Goal: Information Seeking & Learning: Learn about a topic

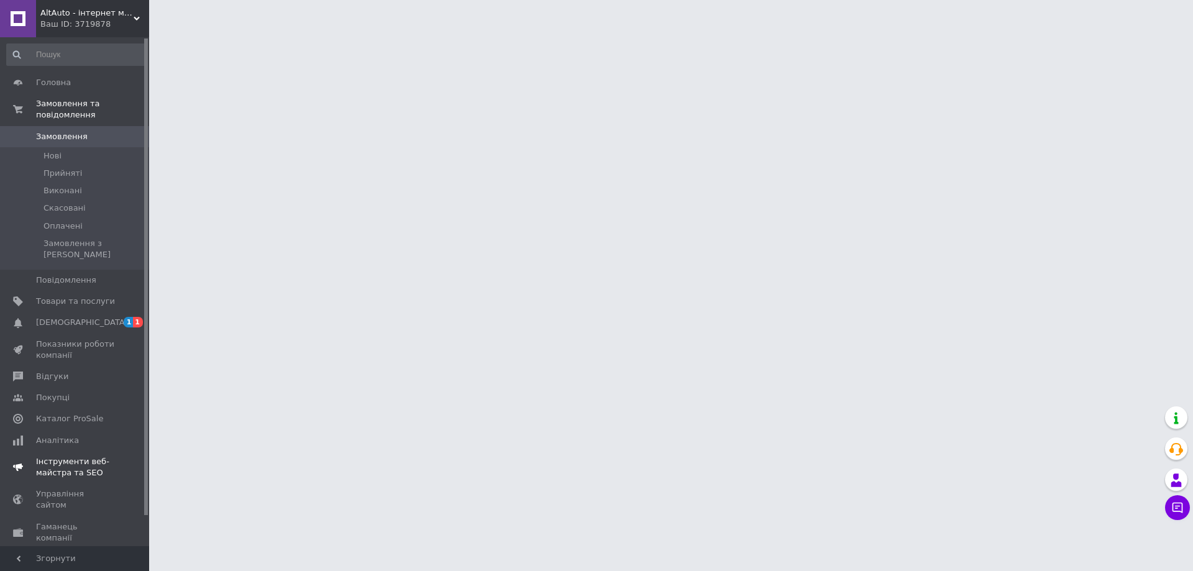
click at [85, 317] on span "[DEMOGRAPHIC_DATA]" at bounding box center [75, 322] width 79 height 11
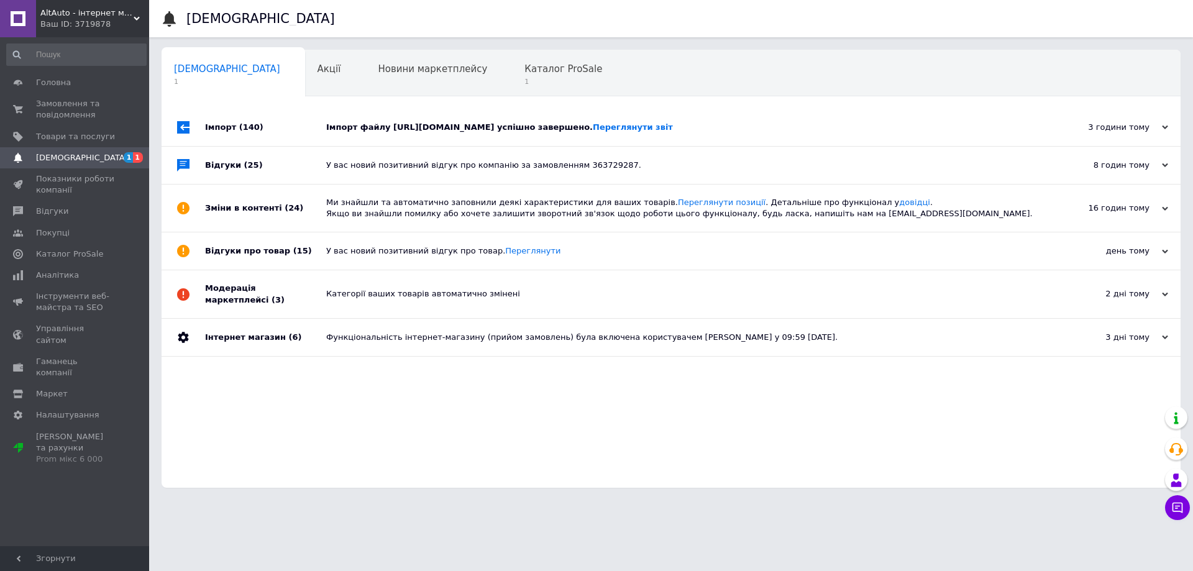
click at [413, 122] on div "Імпорт файлу [URL][DOMAIN_NAME] успішно завершено. Переглянути звіт" at bounding box center [685, 127] width 718 height 11
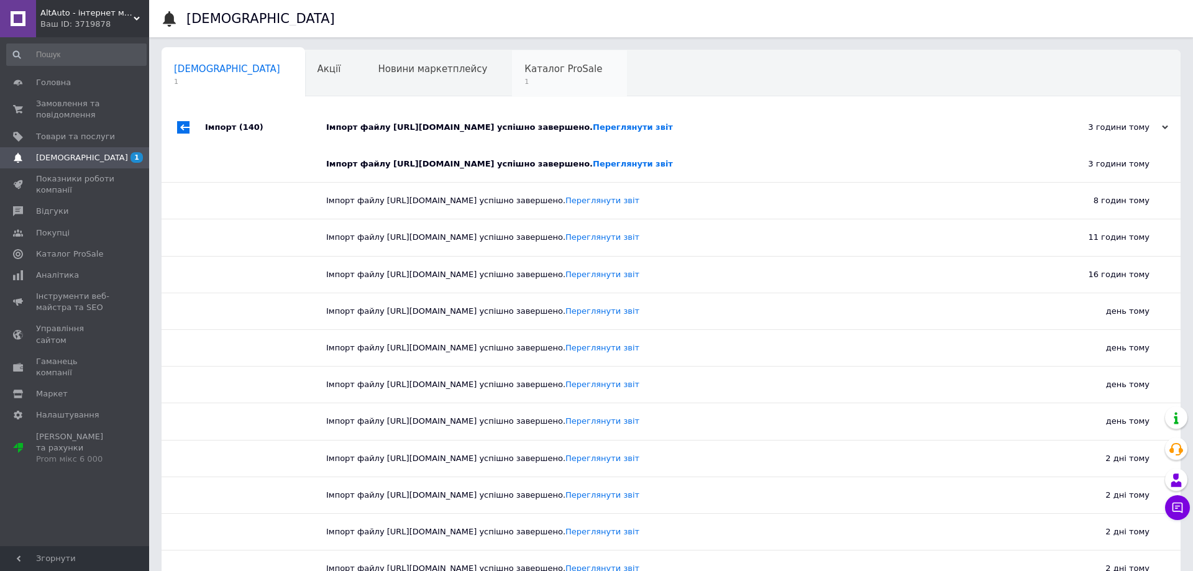
click at [512, 76] on div "Каталог ProSale 1" at bounding box center [569, 73] width 115 height 47
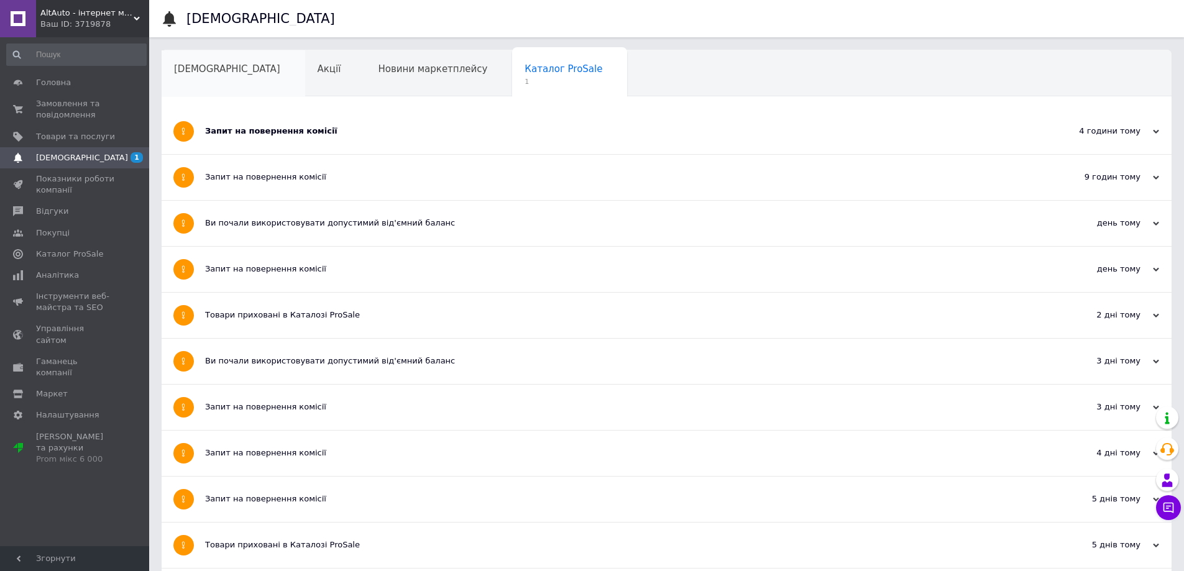
click at [215, 71] on span "[DEMOGRAPHIC_DATA]" at bounding box center [227, 68] width 106 height 11
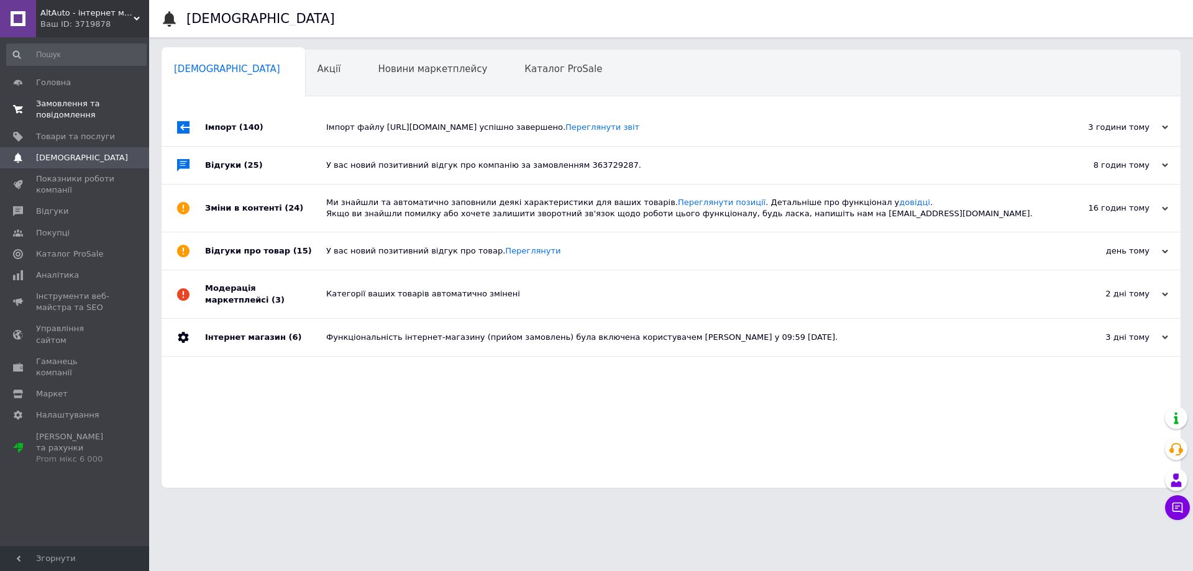
click at [68, 101] on span "Замовлення та повідомлення" at bounding box center [75, 109] width 79 height 22
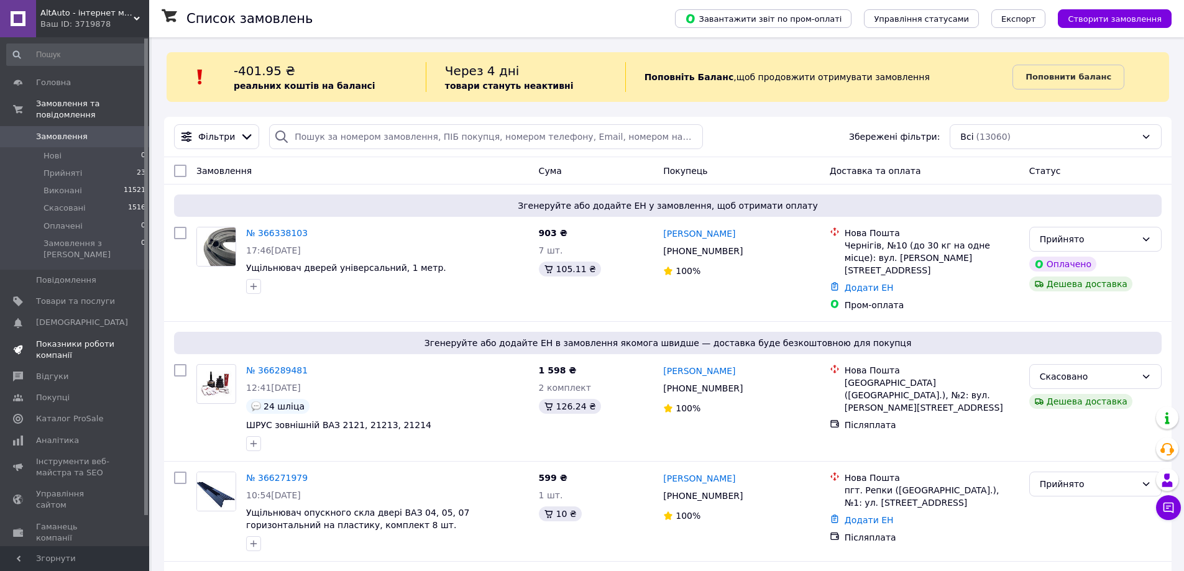
click at [72, 339] on span "Показники роботи компанії" at bounding box center [75, 350] width 79 height 22
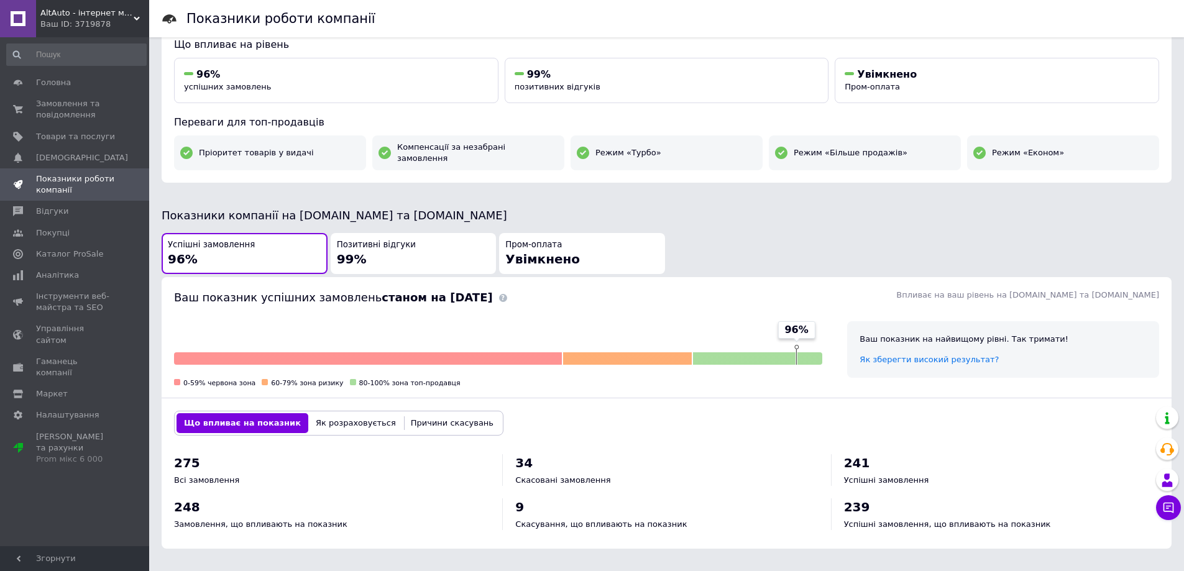
scroll to position [186, 0]
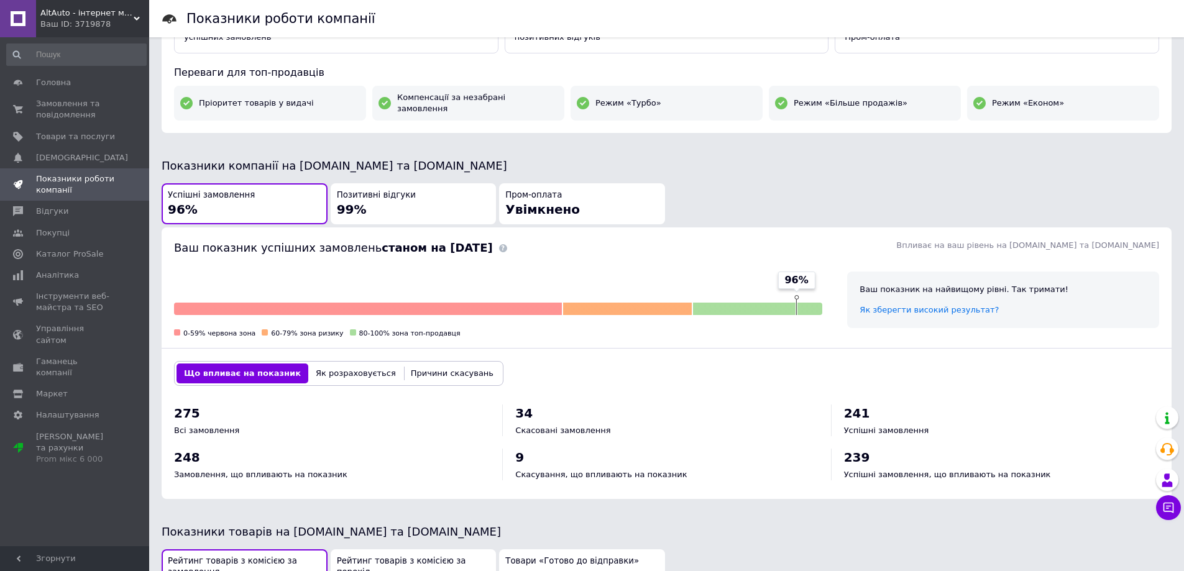
click at [422, 205] on div "Позитивні відгуки 99%" at bounding box center [414, 204] width 154 height 29
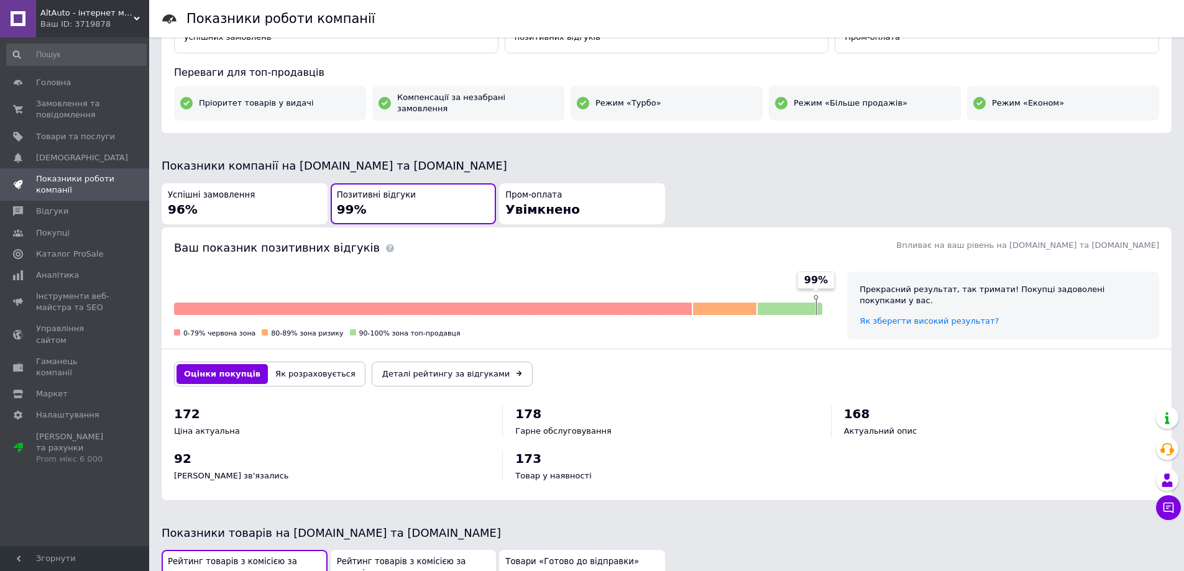
click at [268, 197] on div "Успішні замовлення 96%" at bounding box center [245, 204] width 154 height 29
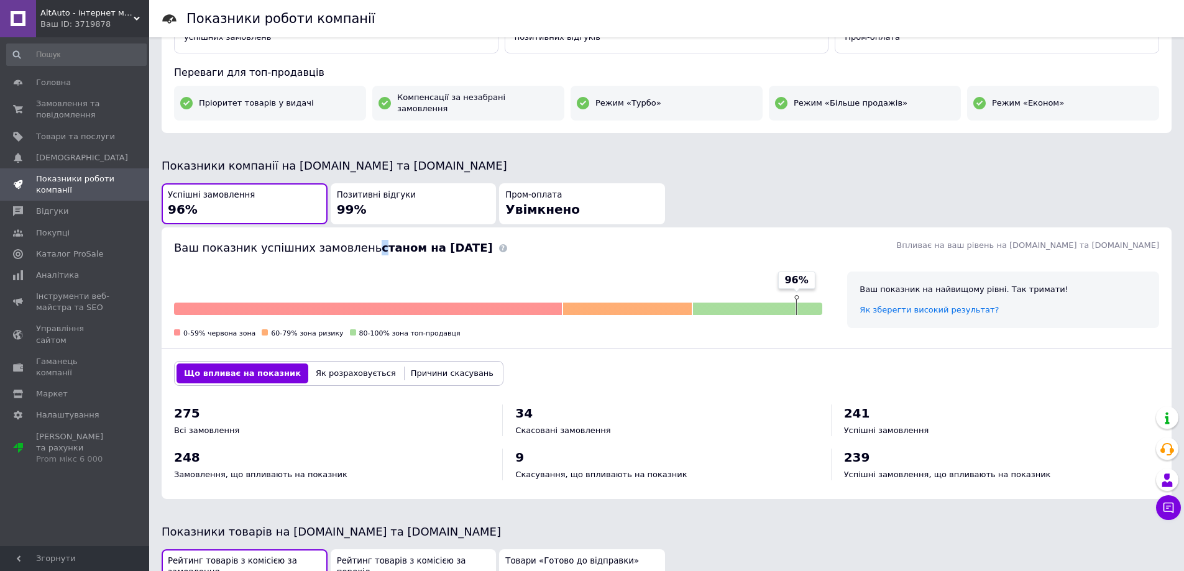
click at [360, 227] on div "Ваш показник успішних замовлень станом на [DATE] Впливає на ваш рівень на [DOMA…" at bounding box center [667, 242] width 1010 height 31
click at [365, 200] on div "Позитивні відгуки 99%" at bounding box center [414, 204] width 154 height 29
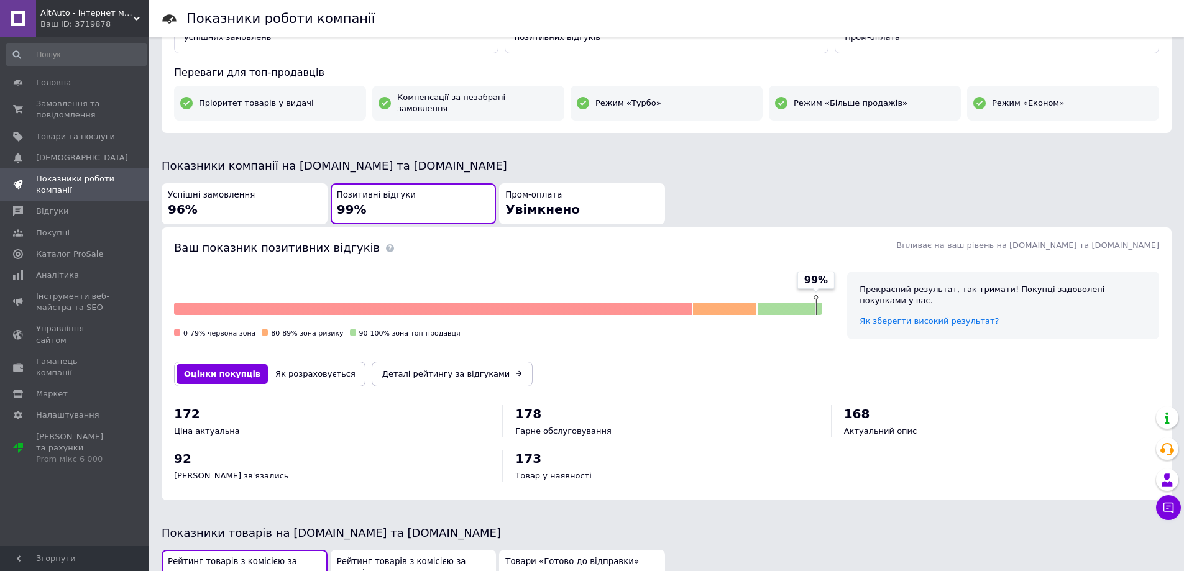
click at [319, 364] on button "Як розраховується" at bounding box center [315, 374] width 95 height 20
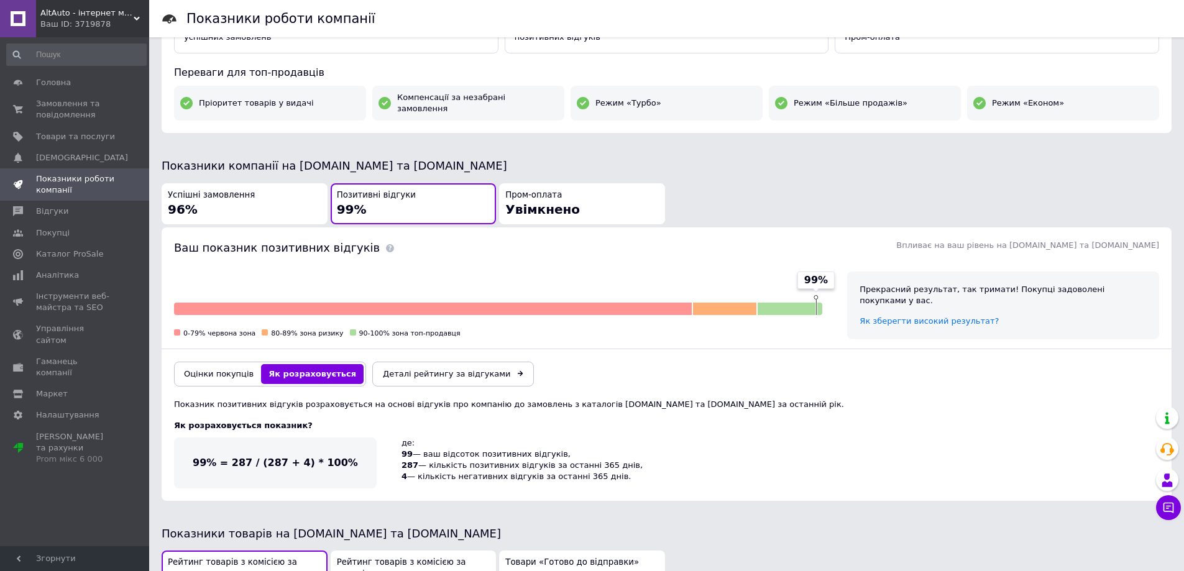
drag, startPoint x: 321, startPoint y: 356, endPoint x: 273, endPoint y: 349, distance: 48.3
click at [270, 349] on div "Оцінки покупців Як розраховується Деталі рейтингу за відгуками" at bounding box center [667, 374] width 1010 height 50
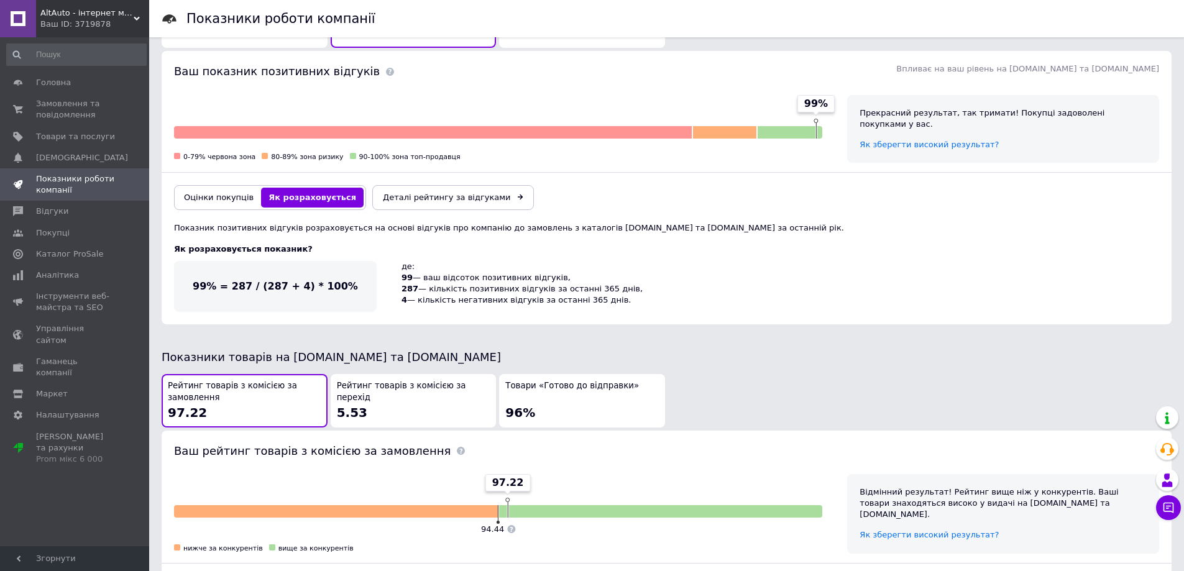
scroll to position [435, 0]
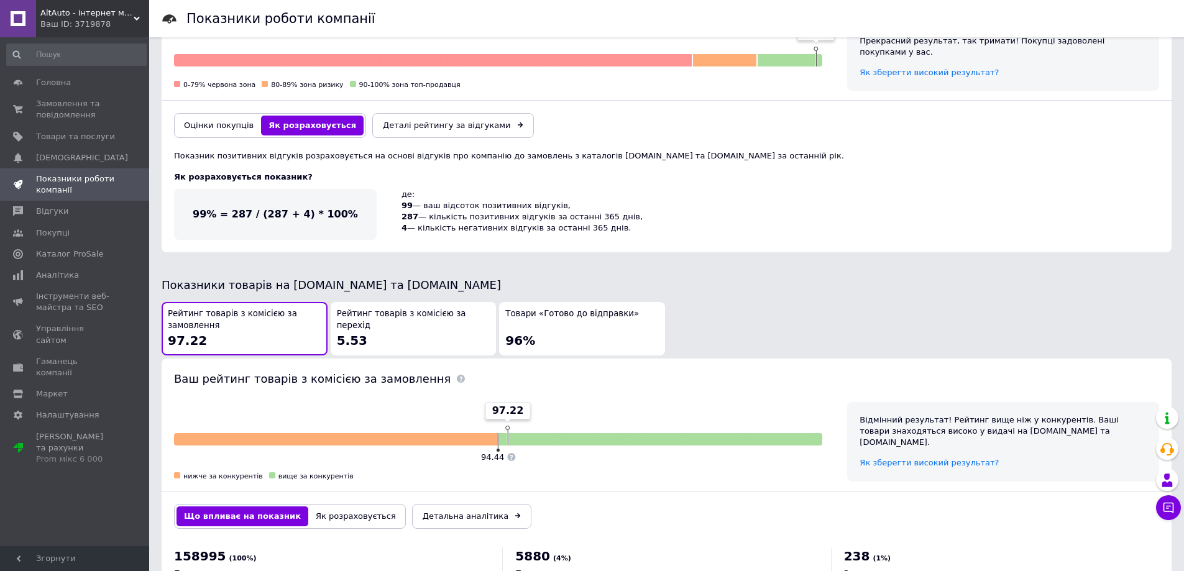
click at [379, 320] on span "Рейтинг товарів з комісією за перехід" at bounding box center [414, 319] width 154 height 23
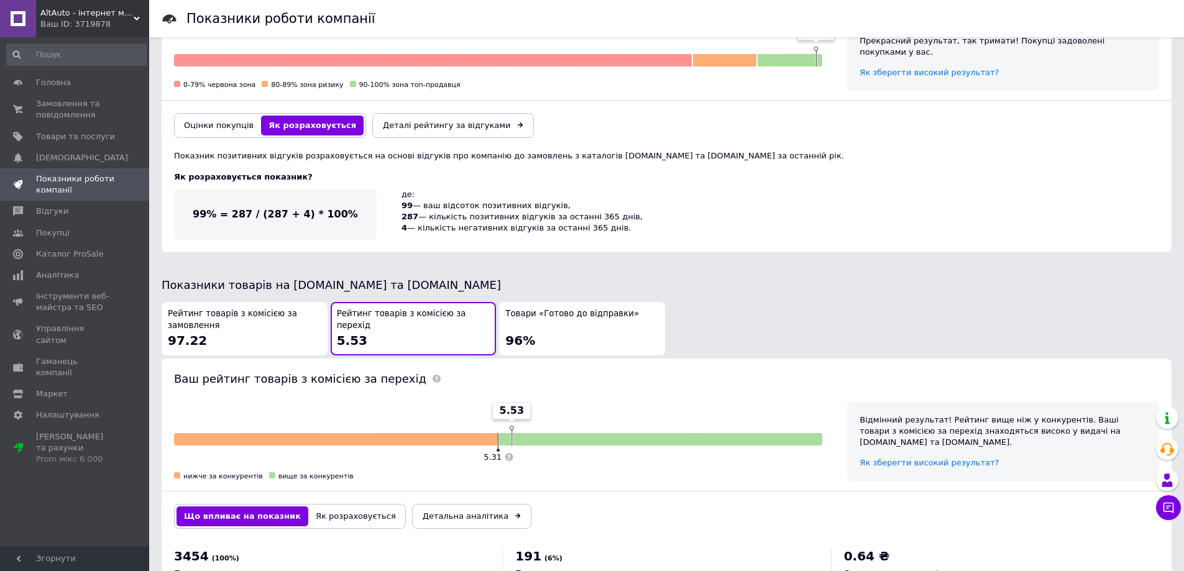
click at [263, 313] on span "Рейтинг товарів з комісією за замовлення" at bounding box center [245, 319] width 154 height 23
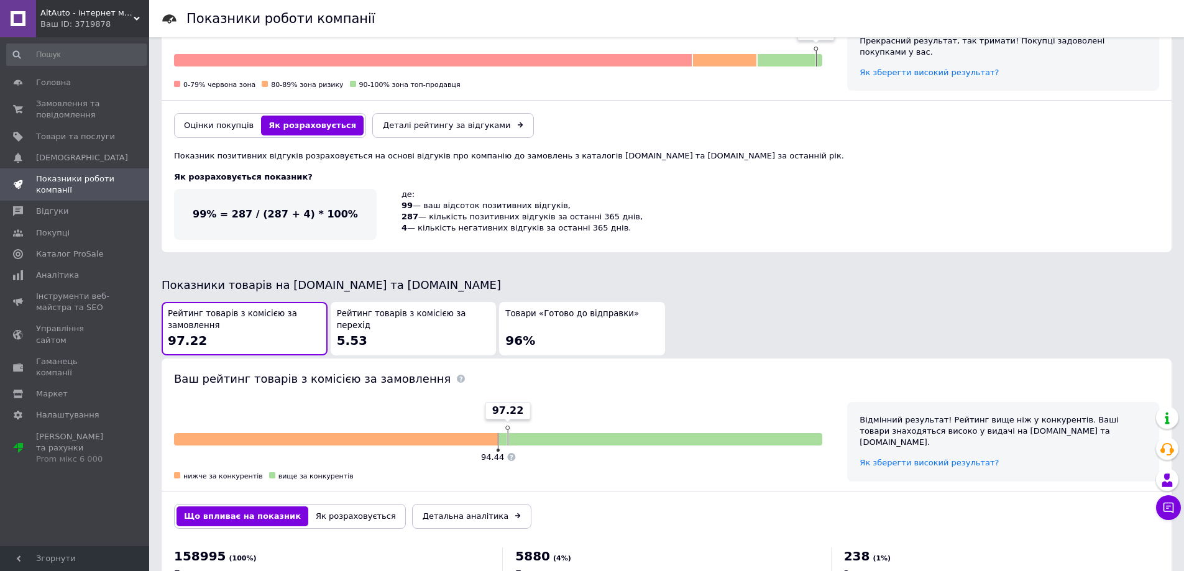
click at [388, 317] on span "Рейтинг товарів з комісією за перехід" at bounding box center [414, 319] width 154 height 23
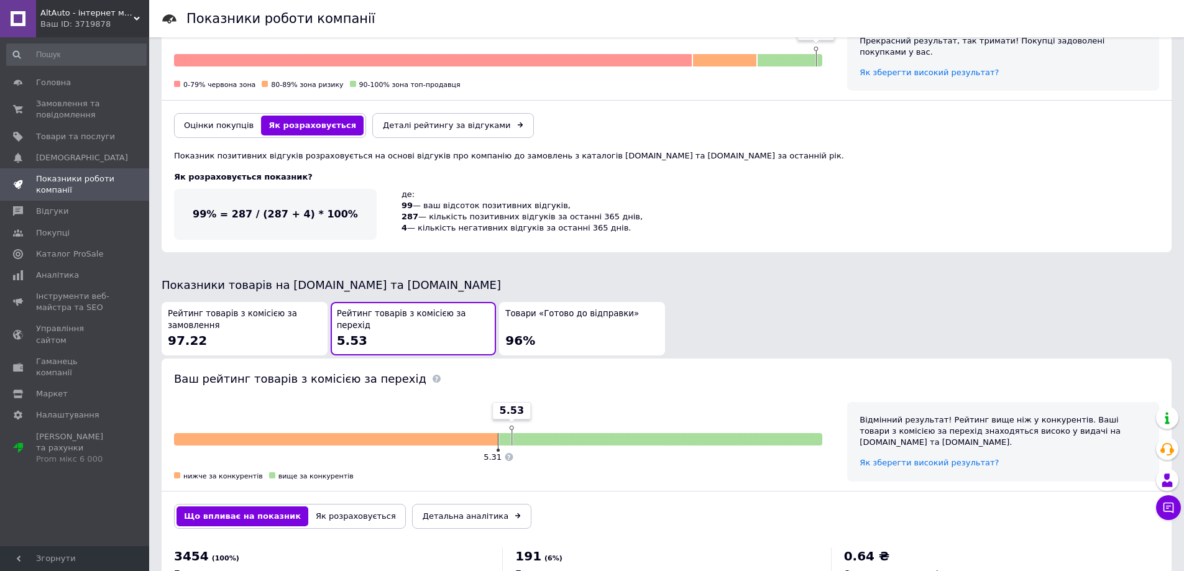
click at [273, 308] on span "Рейтинг товарів з комісією за замовлення" at bounding box center [245, 319] width 154 height 23
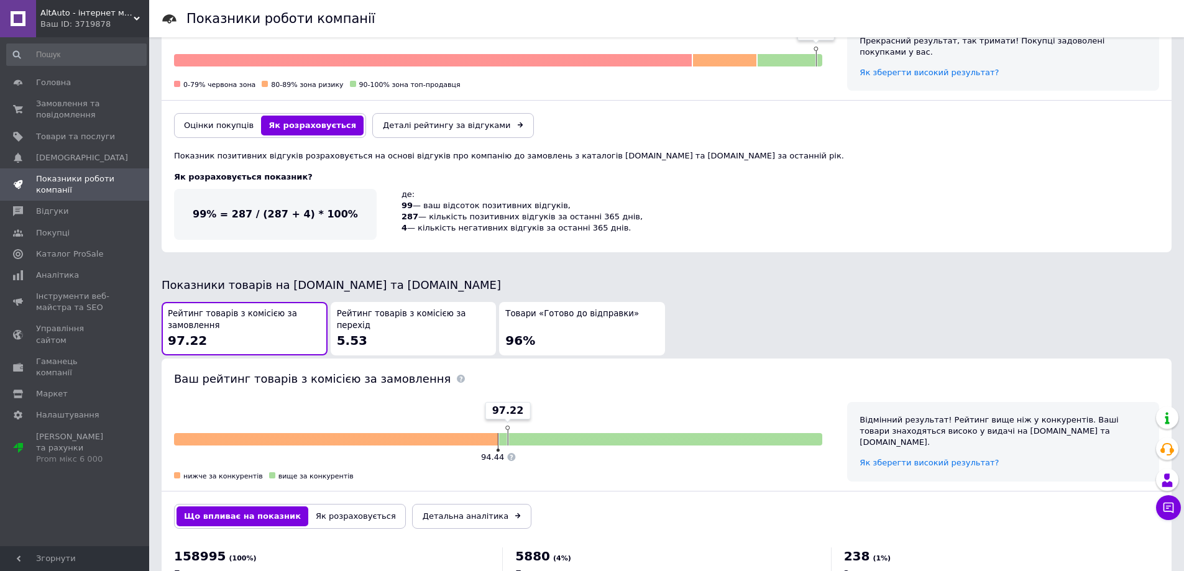
click at [367, 321] on span "Рейтинг товарів з комісією за перехід" at bounding box center [414, 319] width 154 height 23
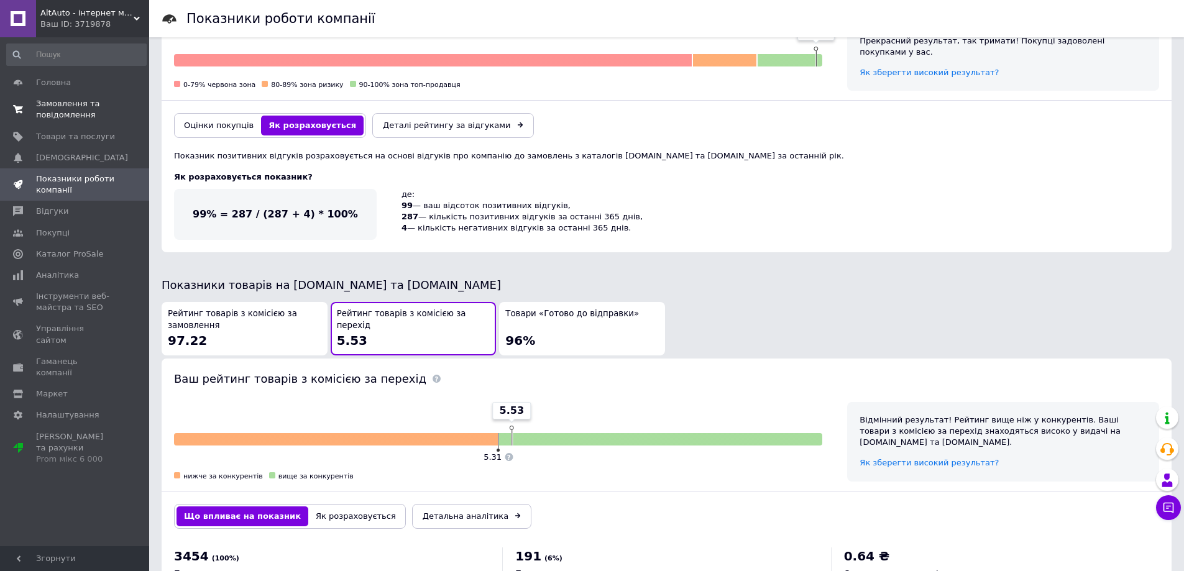
click at [74, 107] on span "Замовлення та повідомлення" at bounding box center [75, 109] width 79 height 22
